Goal: Task Accomplishment & Management: Manage account settings

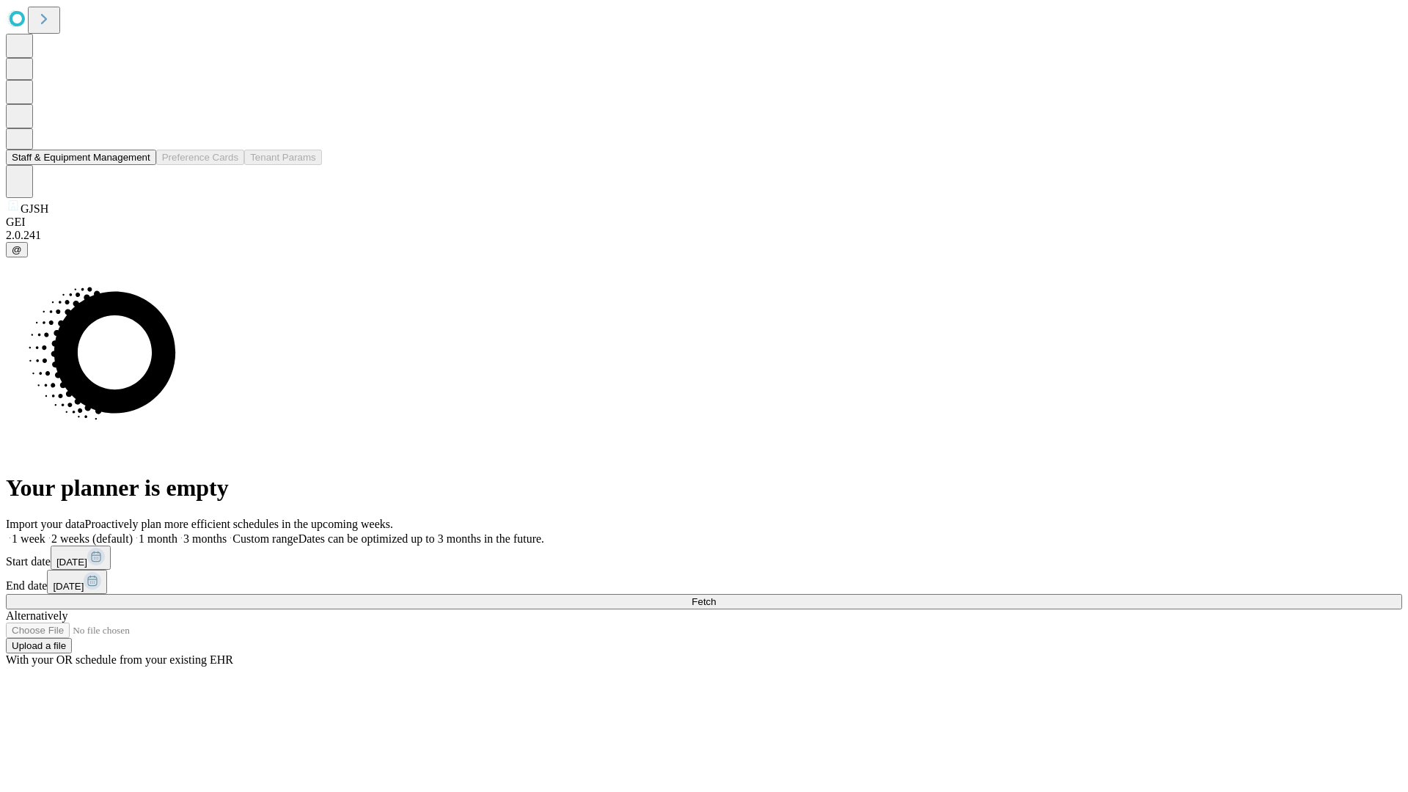
click at [137, 165] on button "Staff & Equipment Management" at bounding box center [81, 157] width 150 height 15
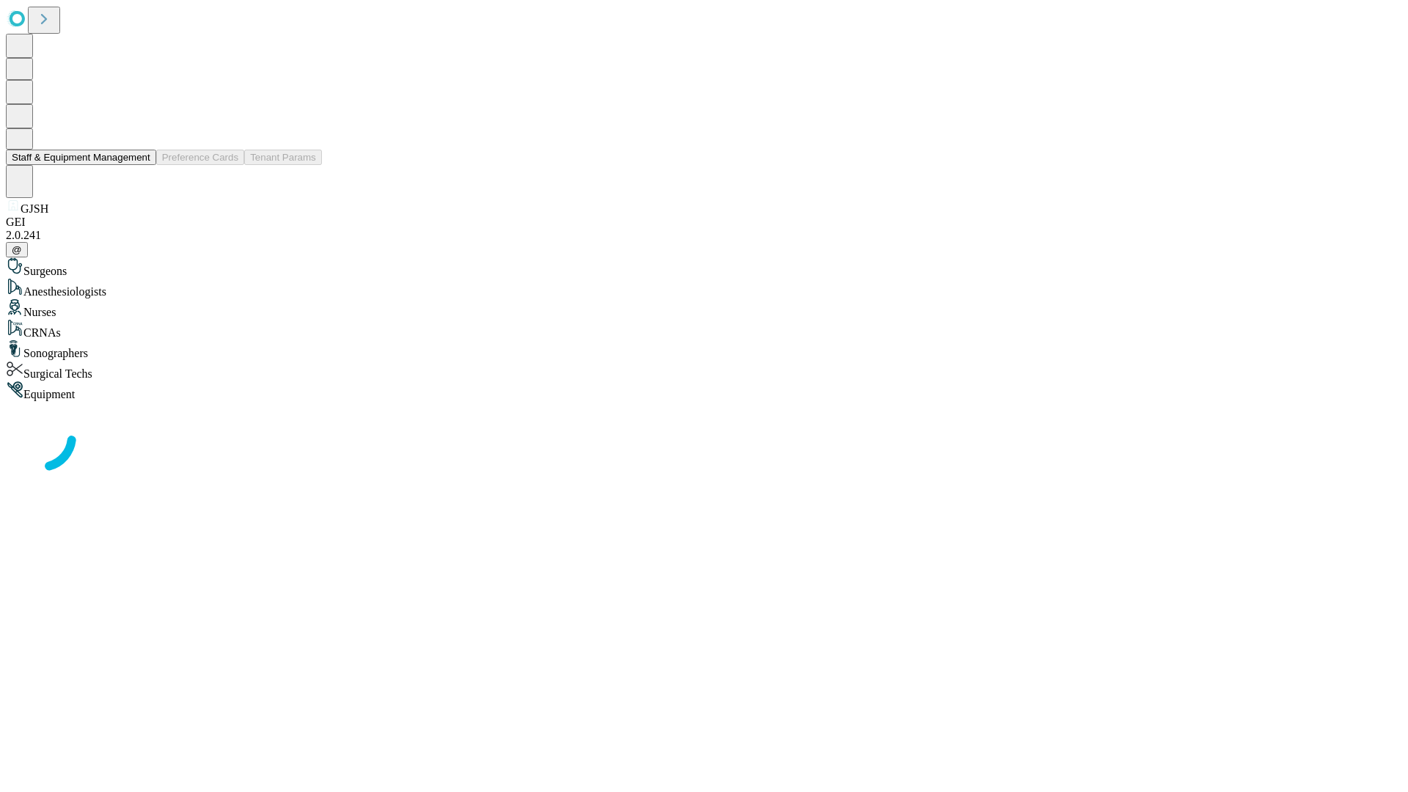
click at [140, 165] on button "Staff & Equipment Management" at bounding box center [81, 157] width 150 height 15
